Goal: Check status

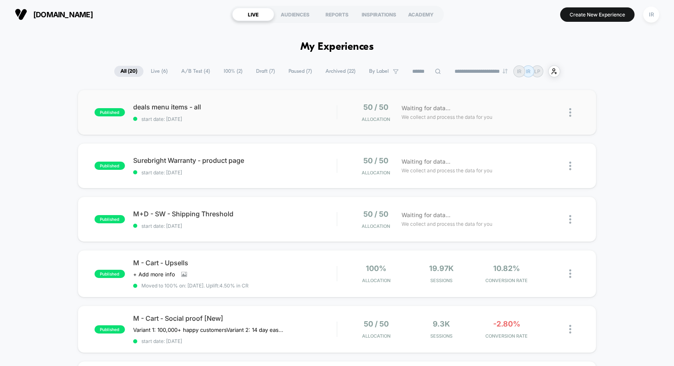
click at [320, 100] on div "published deals menu items - all start date: [DATE] 50 / 50 Allocation Waiting …" at bounding box center [337, 112] width 519 height 45
